Goal: Information Seeking & Learning: Learn about a topic

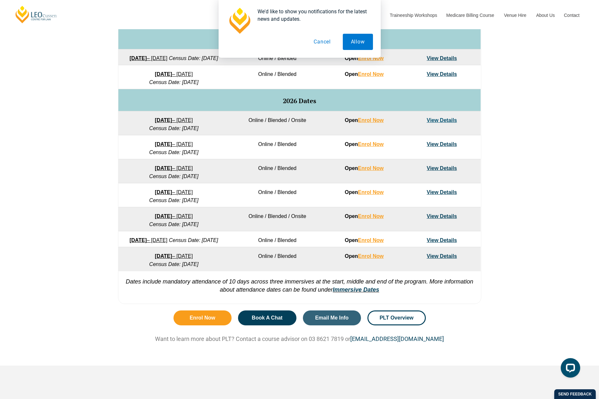
scroll to position [341, 0]
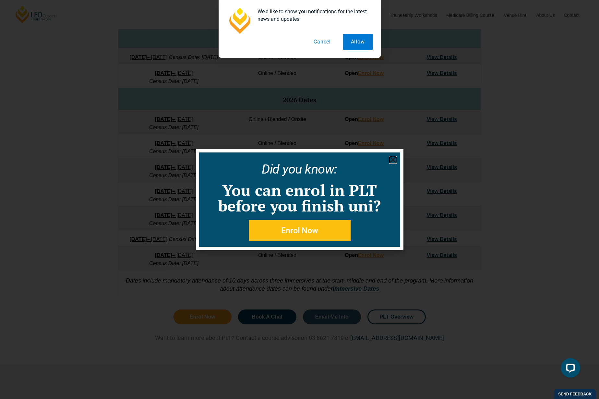
click at [392, 161] on use "Close" at bounding box center [393, 160] width 6 height 6
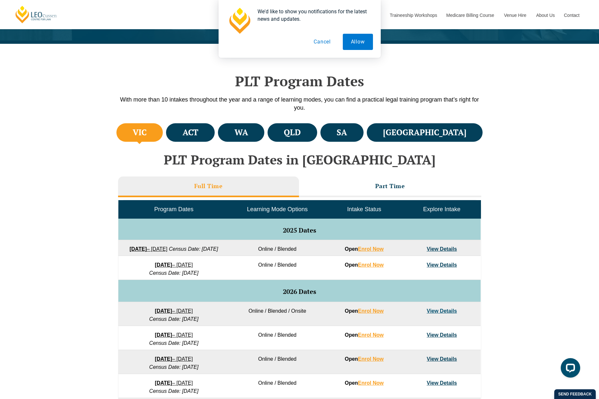
scroll to position [0, 0]
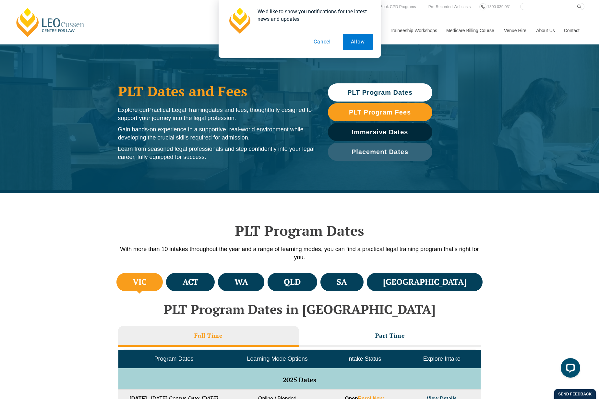
click at [141, 282] on h4 "VIC" at bounding box center [140, 282] width 14 height 11
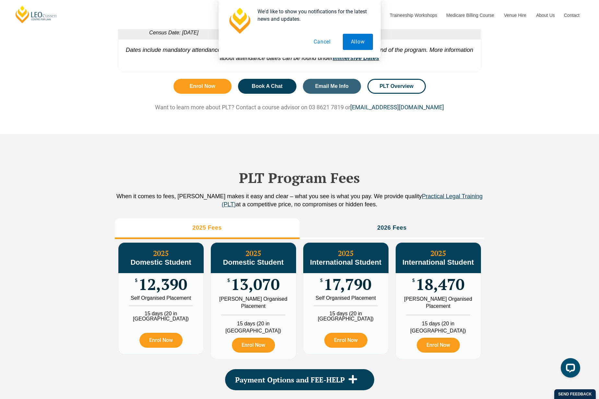
scroll to position [573, 0]
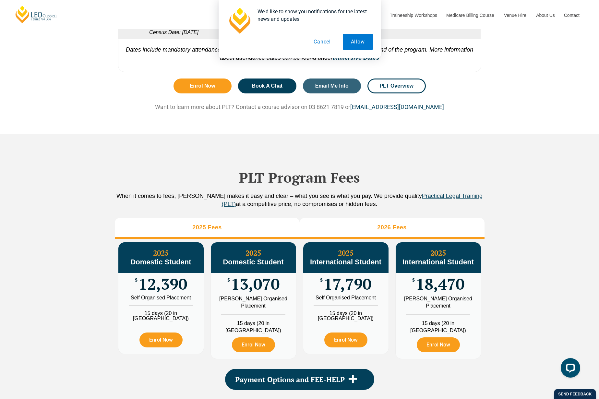
click at [386, 239] on li "2026 Fees" at bounding box center [392, 228] width 185 height 21
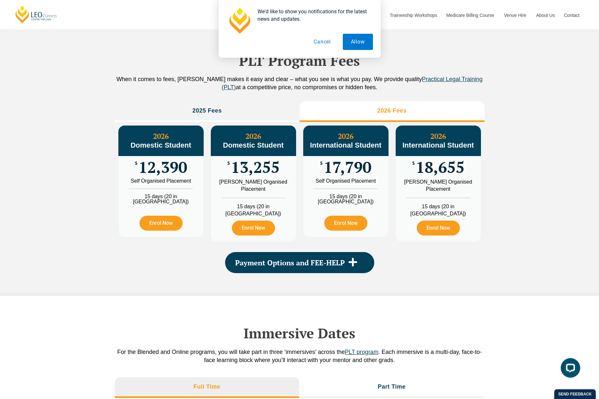
scroll to position [700, 0]
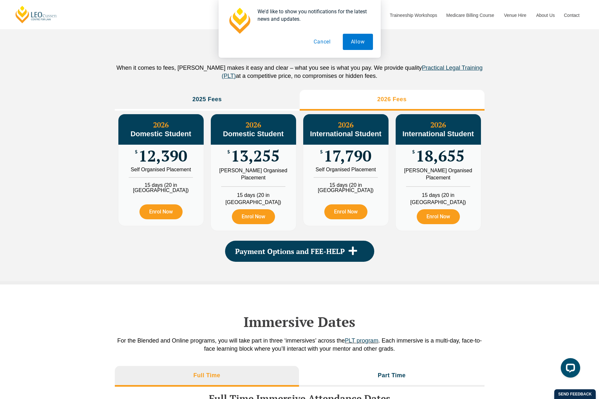
click at [395, 107] on li "2026 Fees" at bounding box center [392, 100] width 185 height 21
click at [395, 103] on h3 "2026 Fees" at bounding box center [392, 99] width 30 height 7
click at [205, 111] on li "2025 Fees" at bounding box center [207, 100] width 185 height 21
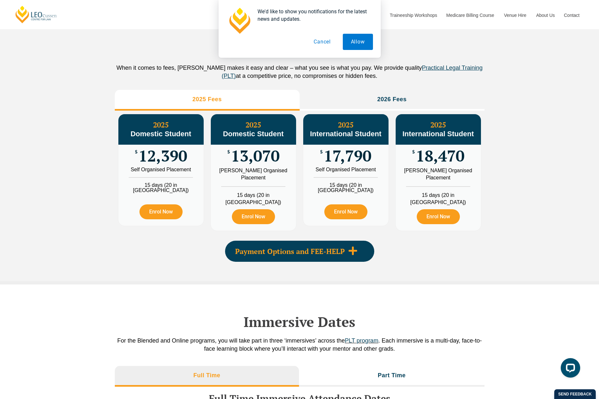
click at [317, 255] on span "Payment Options and FEE-HELP" at bounding box center [290, 251] width 110 height 7
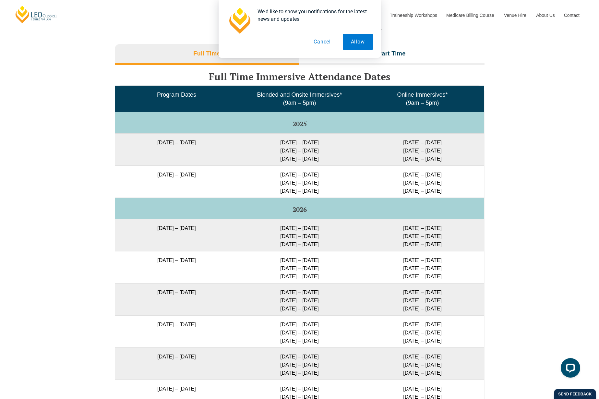
scroll to position [1142, 0]
